Goal: Participate in discussion: Engage in conversation with other users on a specific topic

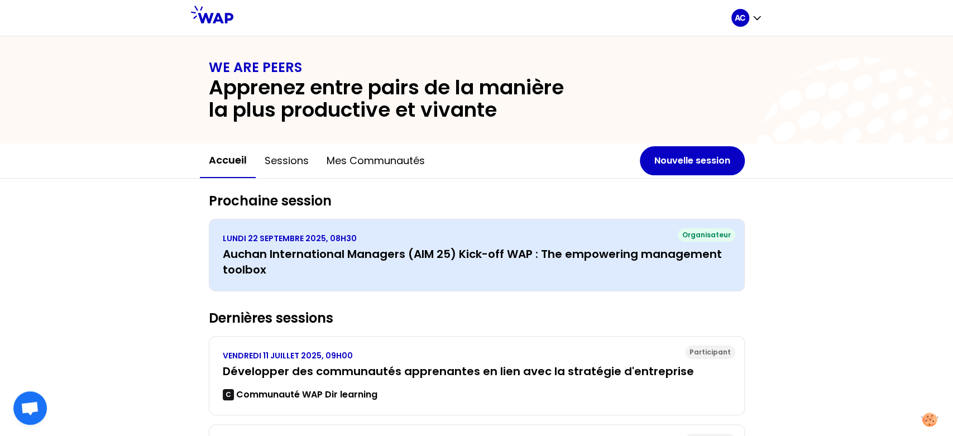
click at [493, 260] on h3 "Auchan International Managers (AIM 25) Kick-off WAP : The empowering management…" at bounding box center [477, 261] width 508 height 31
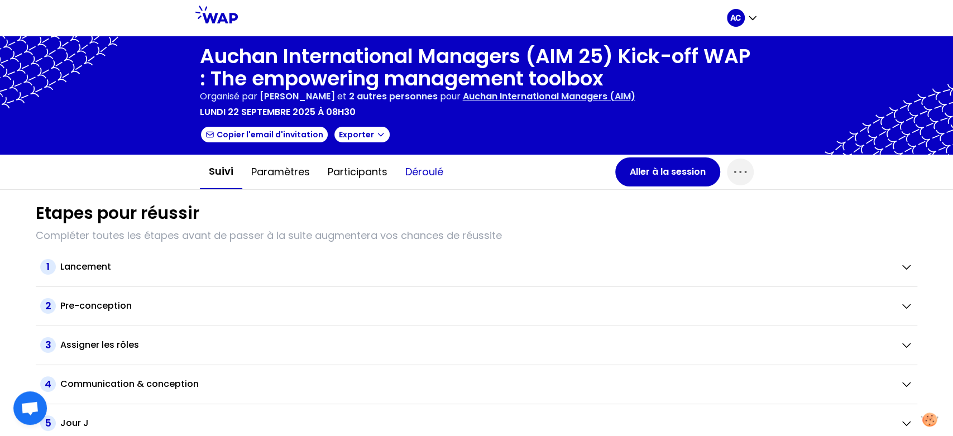
click at [418, 171] on button "Déroulé" at bounding box center [424, 172] width 56 height 34
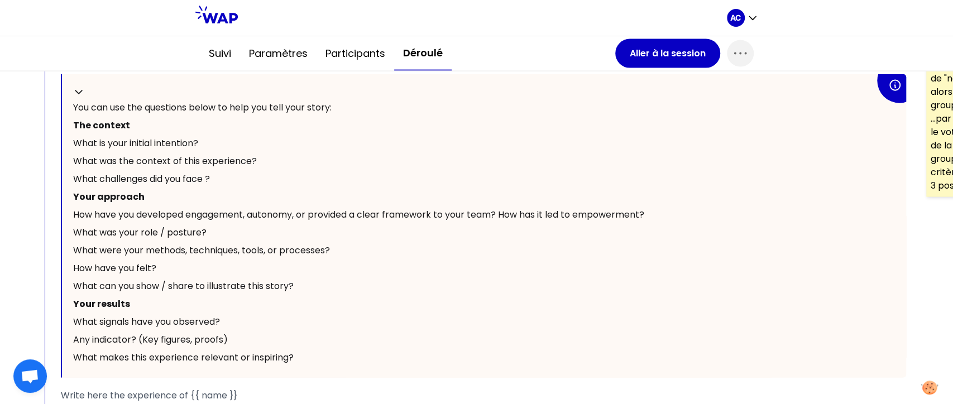
scroll to position [1743, 0]
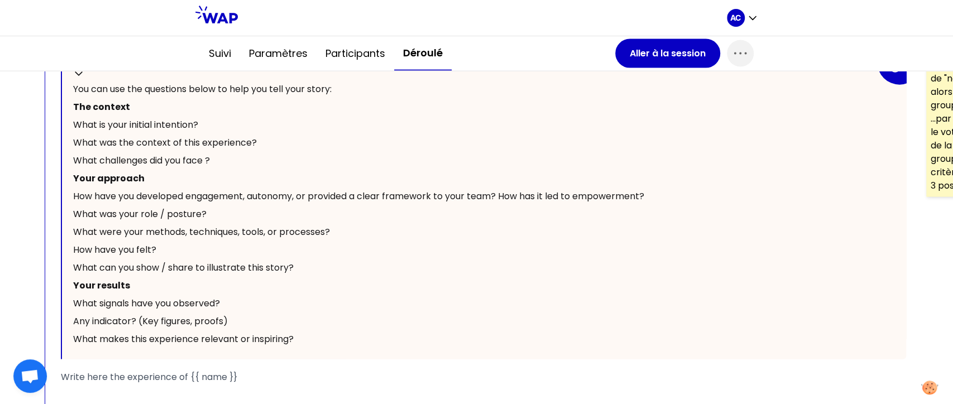
drag, startPoint x: 172, startPoint y: 99, endPoint x: 170, endPoint y: 267, distance: 168.7
click at [170, 267] on div "Replier You can use the questions below to help you tell your story: The contex…" at bounding box center [484, 208] width 844 height 304
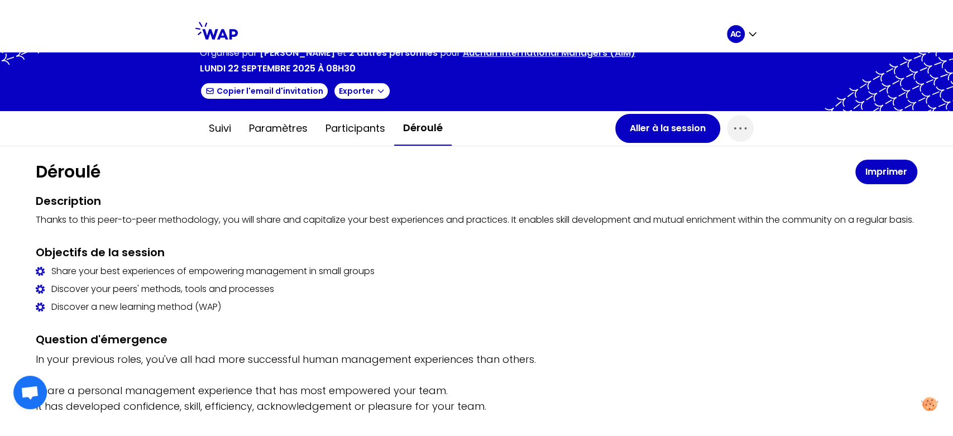
scroll to position [0, 0]
